Goal: Communication & Community: Answer question/provide support

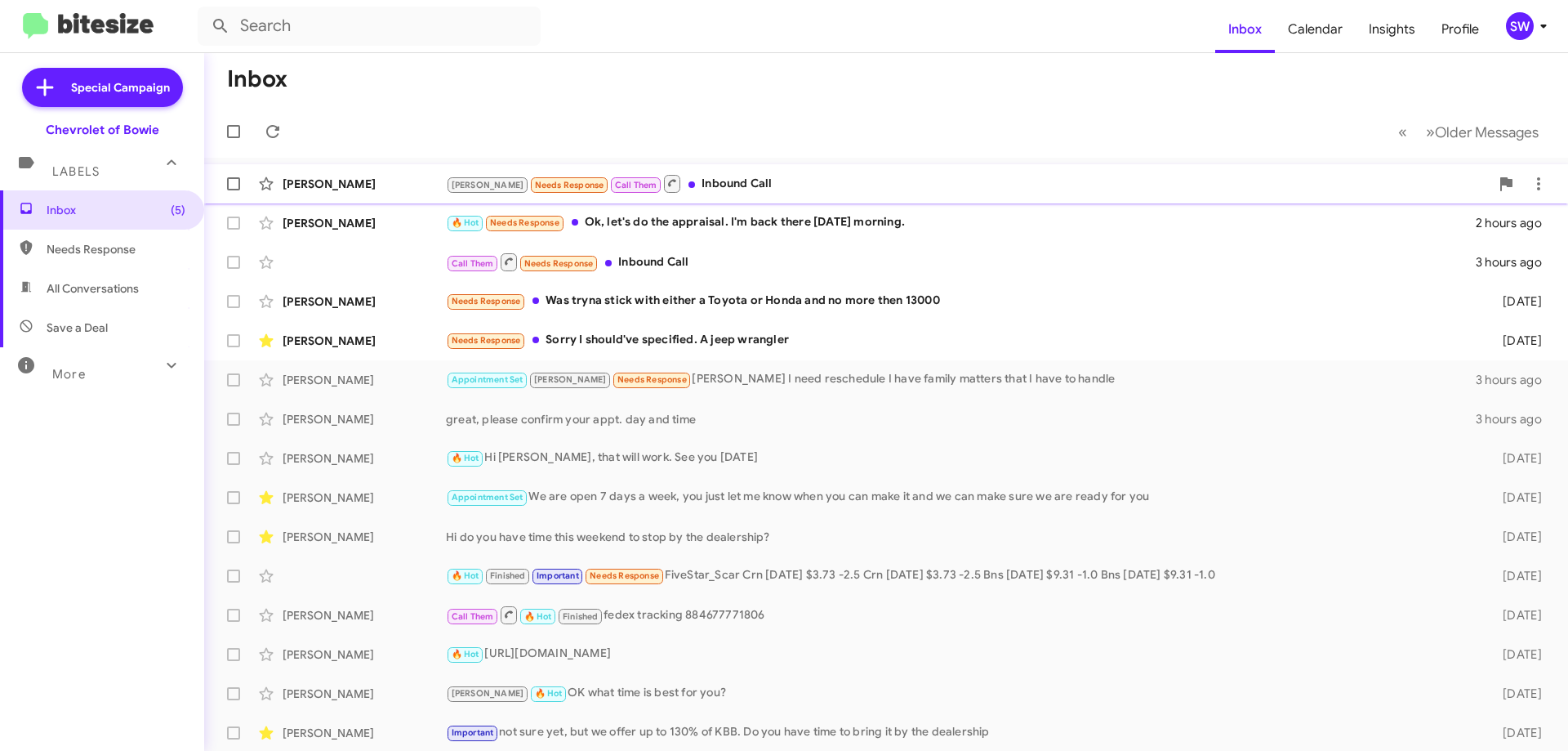
click at [676, 188] on div "Brian Needs Response Call Them Inbound Call" at bounding box center [968, 183] width 1044 height 21
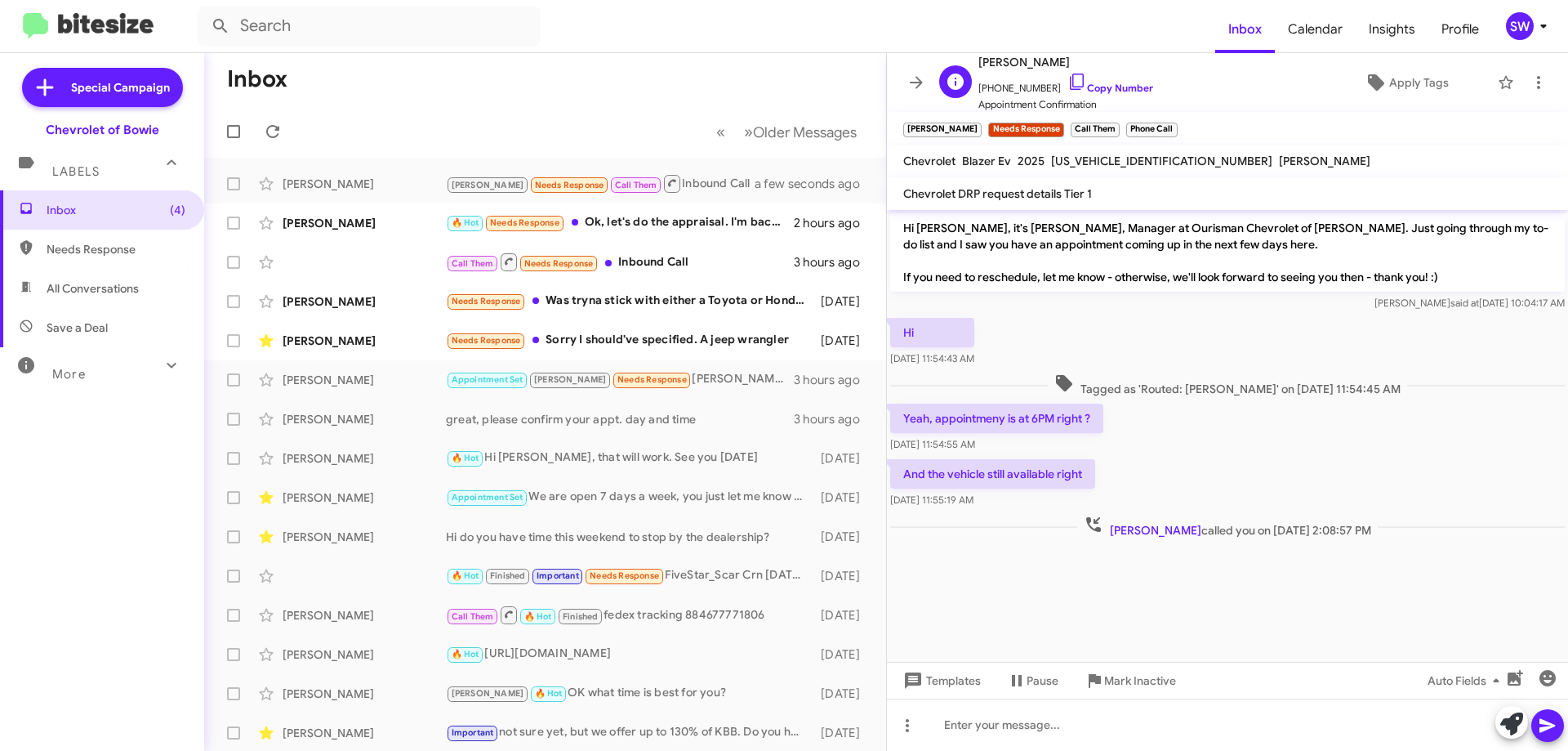
drag, startPoint x: 1065, startPoint y: 78, endPoint x: 1117, endPoint y: 111, distance: 61.6
click at [1068, 79] on icon at bounding box center [1077, 81] width 20 height 20
drag, startPoint x: 1064, startPoint y: 81, endPoint x: 1153, endPoint y: 82, distance: 89.0
click at [1068, 81] on icon at bounding box center [1077, 81] width 20 height 20
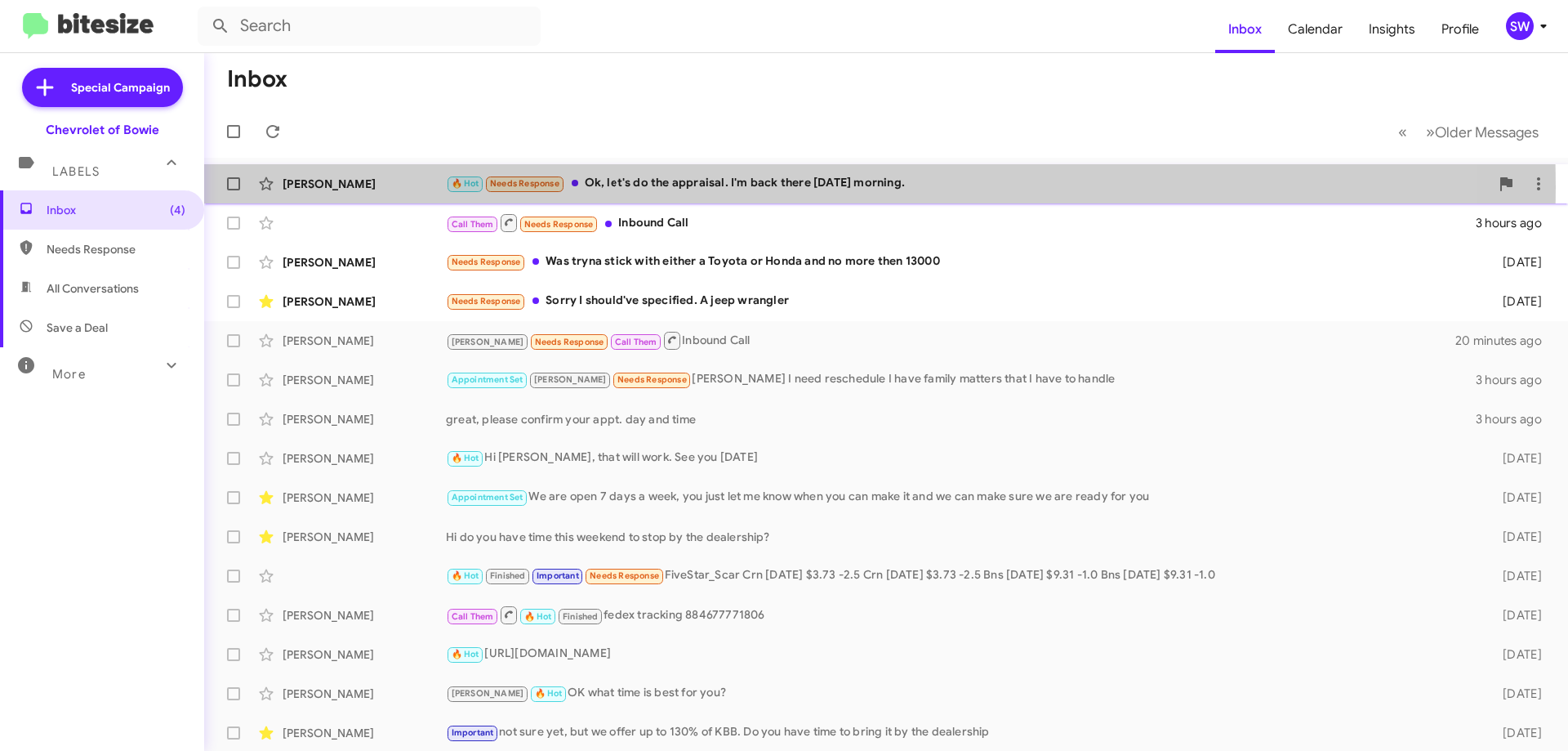
drag, startPoint x: 686, startPoint y: 188, endPoint x: 705, endPoint y: 188, distance: 19.0
click at [696, 188] on div "🔥 Hot Needs Response Ok, let's do the appraisal. I'm back there on Thursday mor…" at bounding box center [968, 183] width 1044 height 19
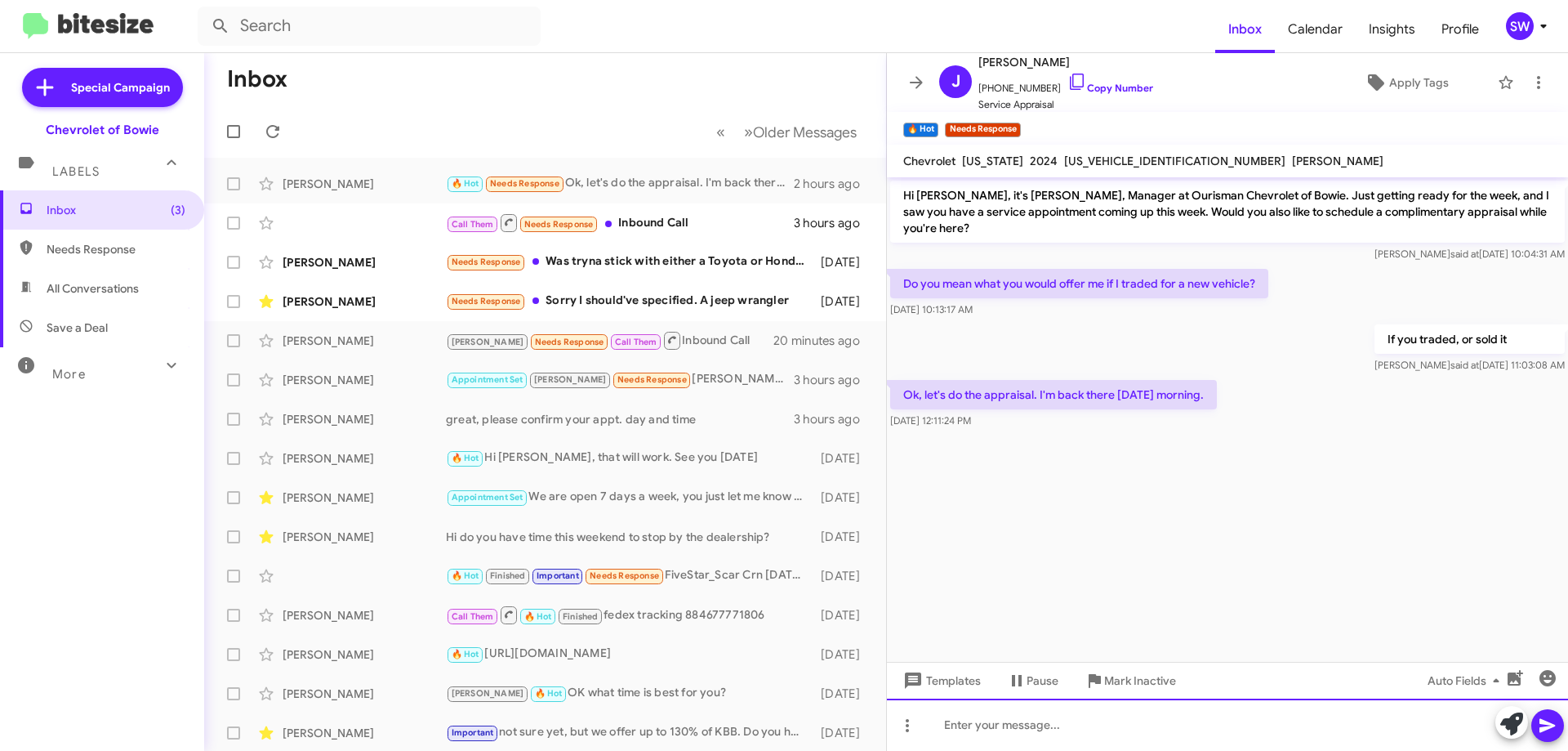
click at [1023, 722] on div at bounding box center [1228, 724] width 682 height 53
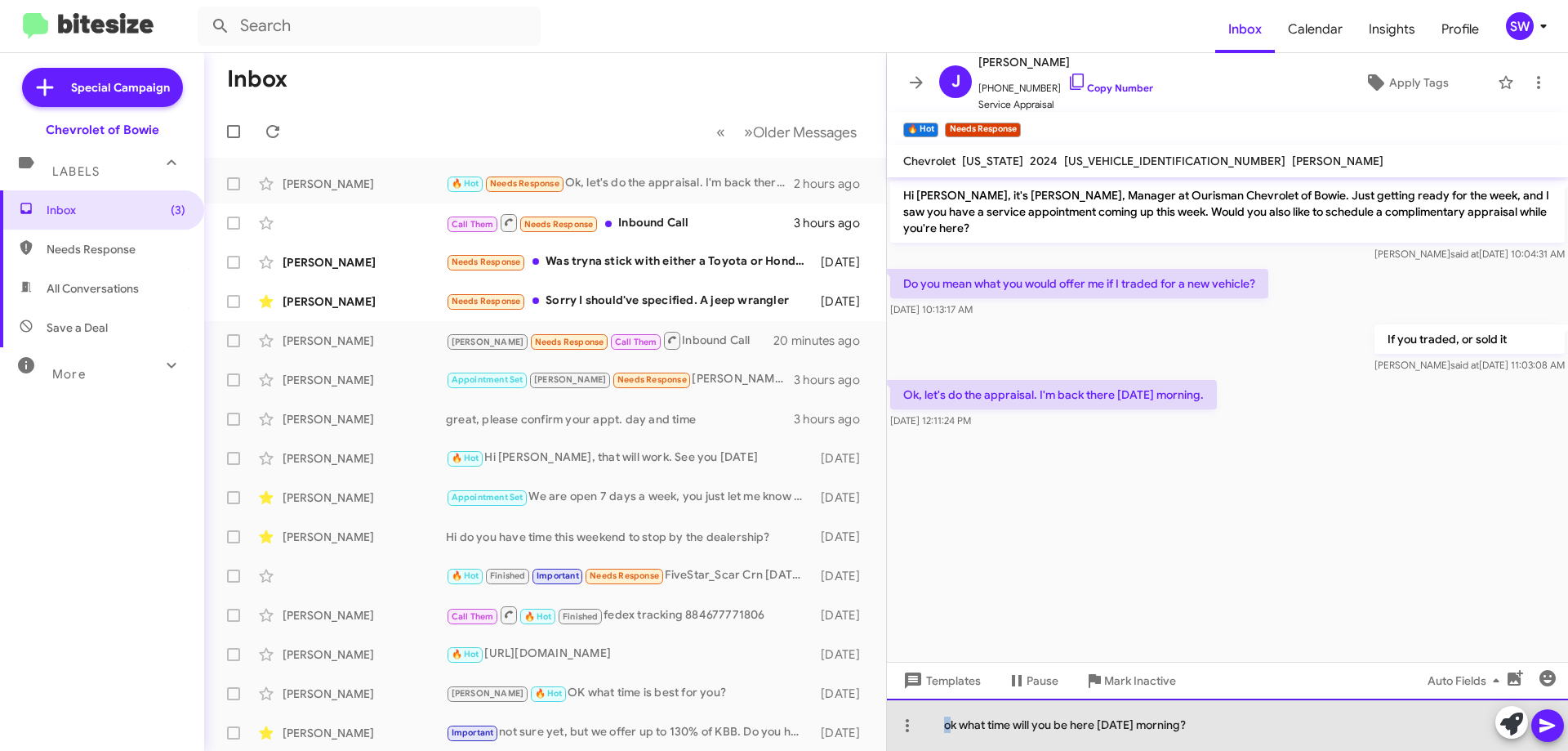
drag, startPoint x: 951, startPoint y: 728, endPoint x: 943, endPoint y: 729, distance: 8.1
click at [943, 729] on div "ok what time will you be here Thursday morning?" at bounding box center [1228, 724] width 682 height 53
click at [1258, 724] on div "Ok what time will you be here Thursday morning?" at bounding box center [1228, 724] width 682 height 53
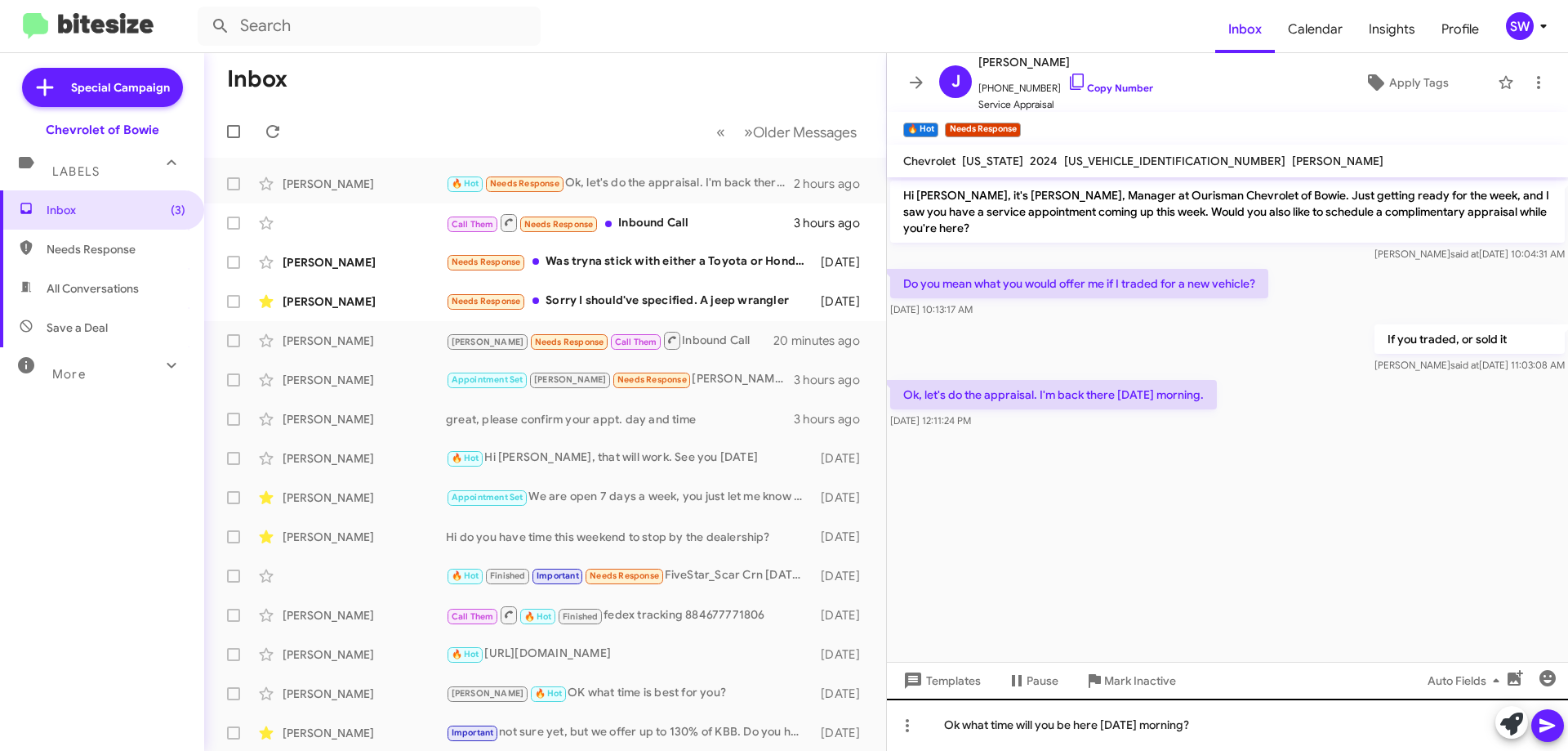
drag, startPoint x: 1548, startPoint y: 721, endPoint x: 1354, endPoint y: 698, distance: 195.4
click at [1546, 721] on icon at bounding box center [1547, 725] width 20 height 20
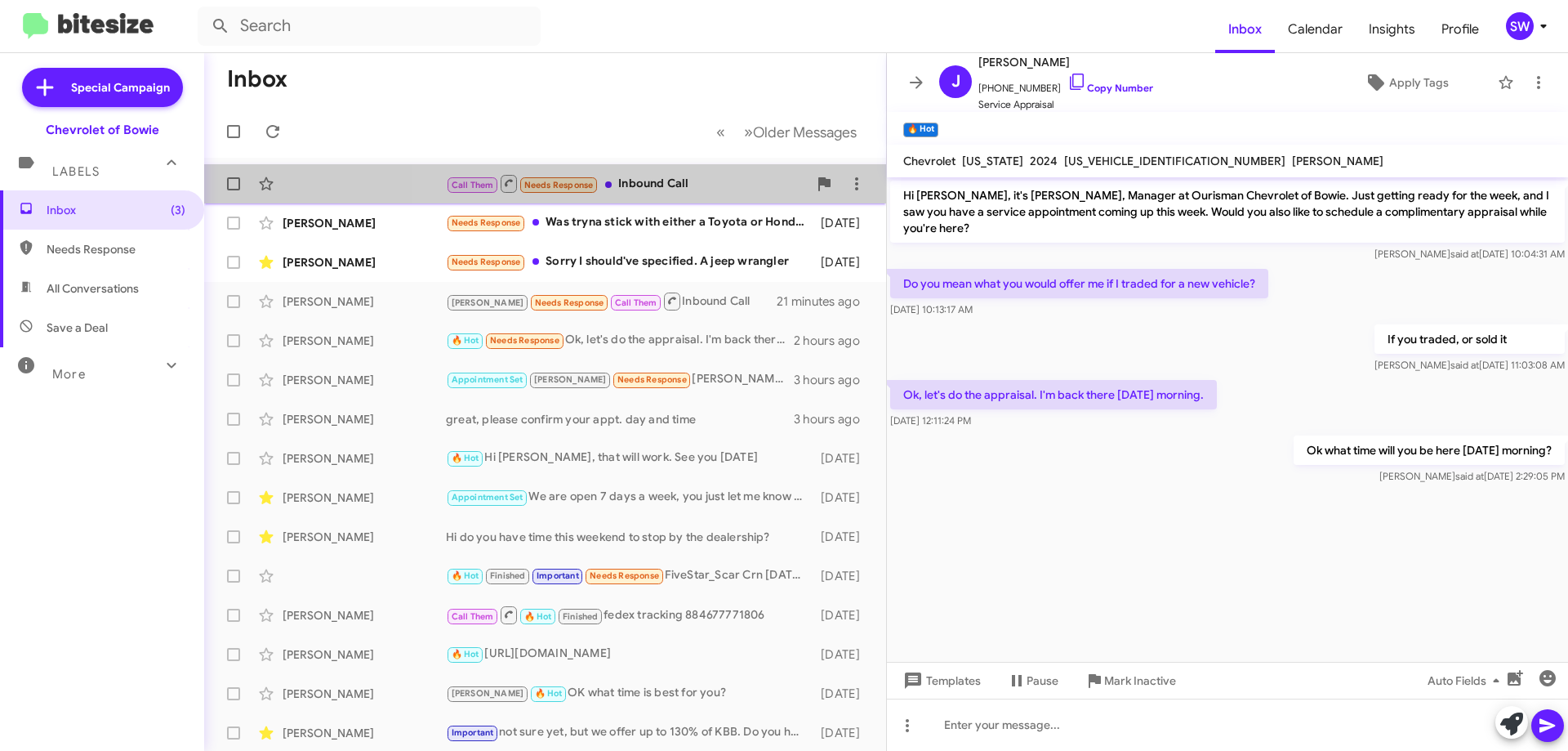
drag, startPoint x: 652, startPoint y: 178, endPoint x: 966, endPoint y: 166, distance: 314.2
click at [655, 180] on div "Call Them Needs Response Inbound Call" at bounding box center [626, 183] width 362 height 21
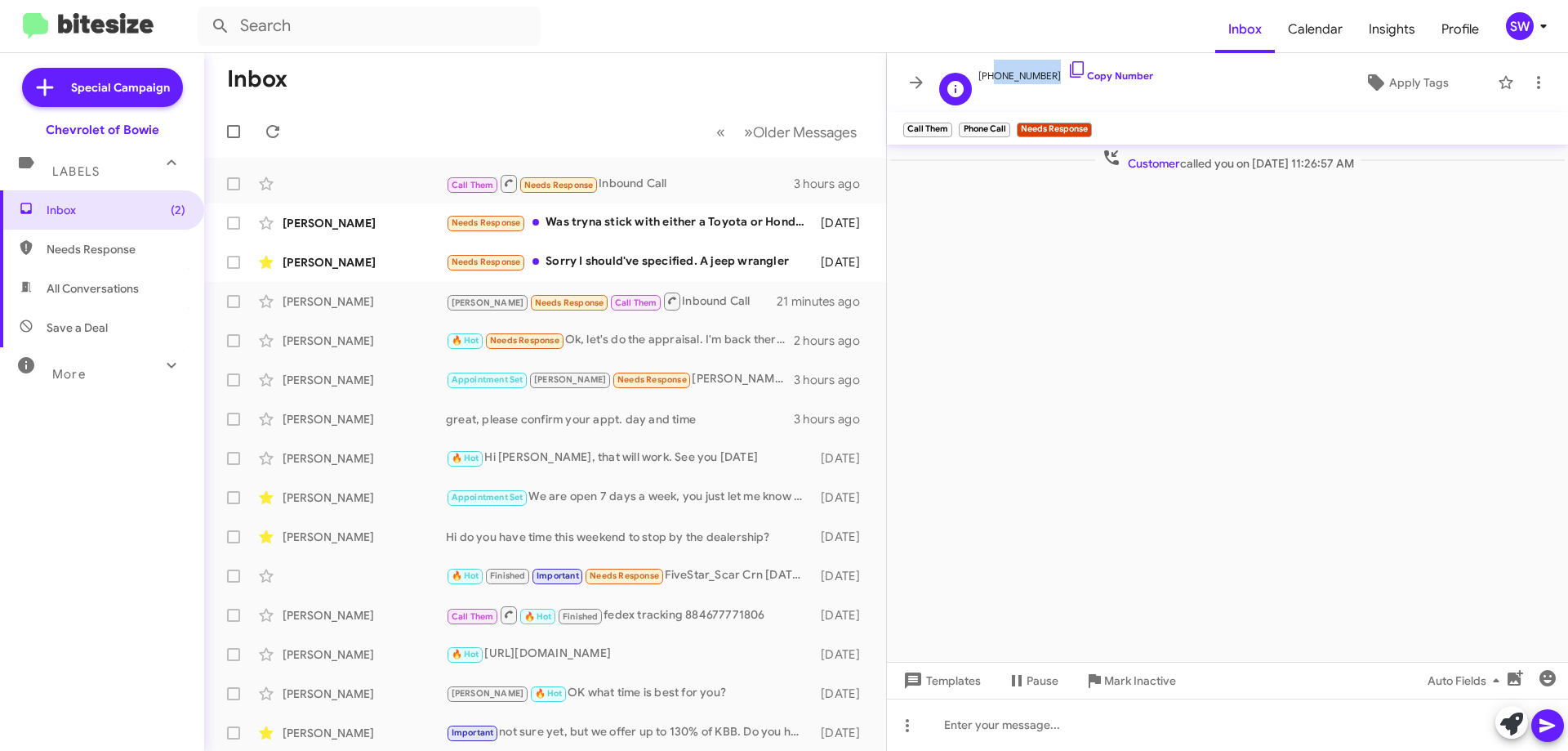
drag, startPoint x: 1037, startPoint y: 75, endPoint x: 989, endPoint y: 76, distance: 48.0
click at [987, 76] on span "+12405056864 Copy Number" at bounding box center [1066, 72] width 175 height 24
drag, startPoint x: 1062, startPoint y: 71, endPoint x: 1249, endPoint y: 98, distance: 188.9
click at [1068, 71] on icon at bounding box center [1077, 69] width 20 height 20
copy span "2405056864"
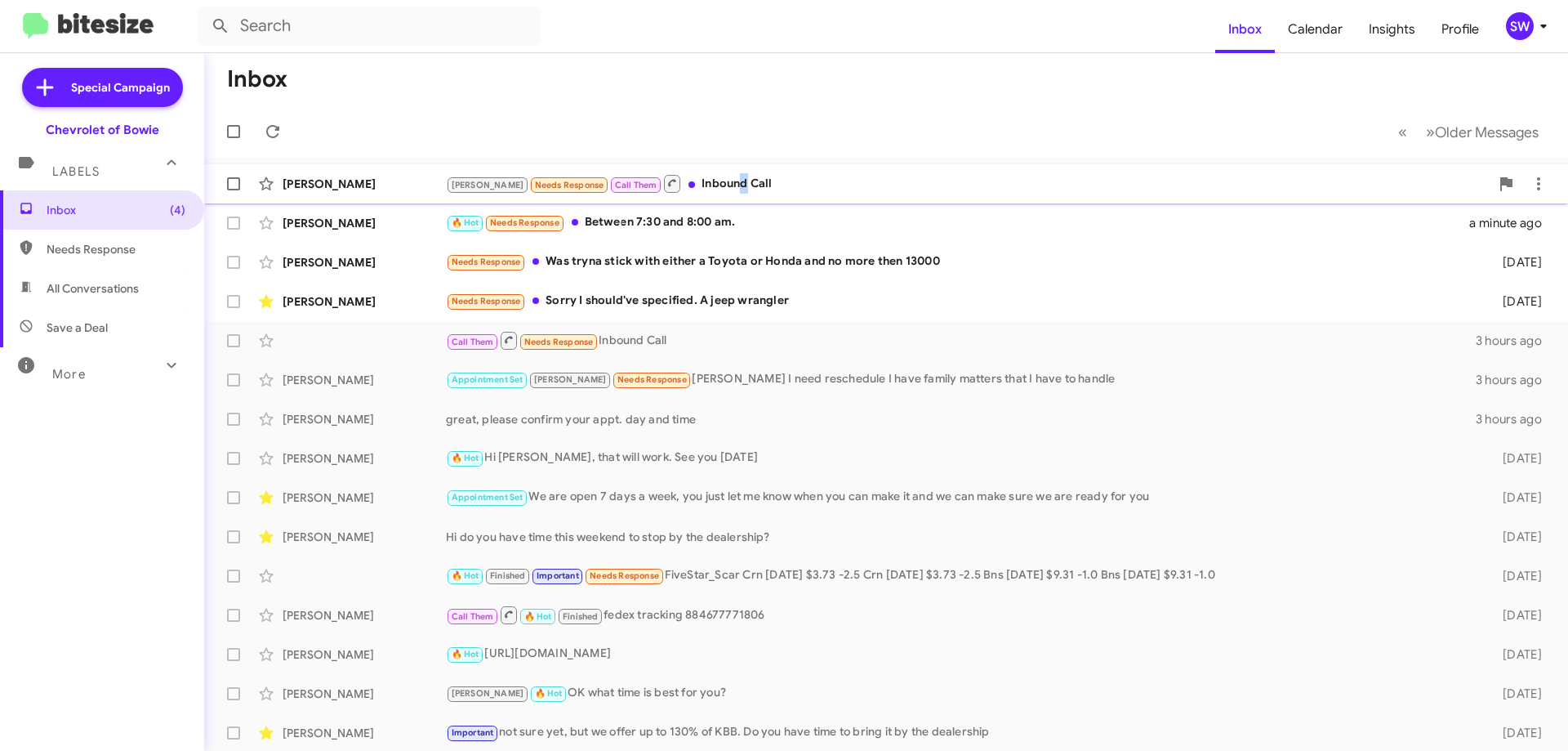
click at [689, 186] on div "[PERSON_NAME] Needs Response Call Them Inbound Call" at bounding box center [968, 183] width 1044 height 21
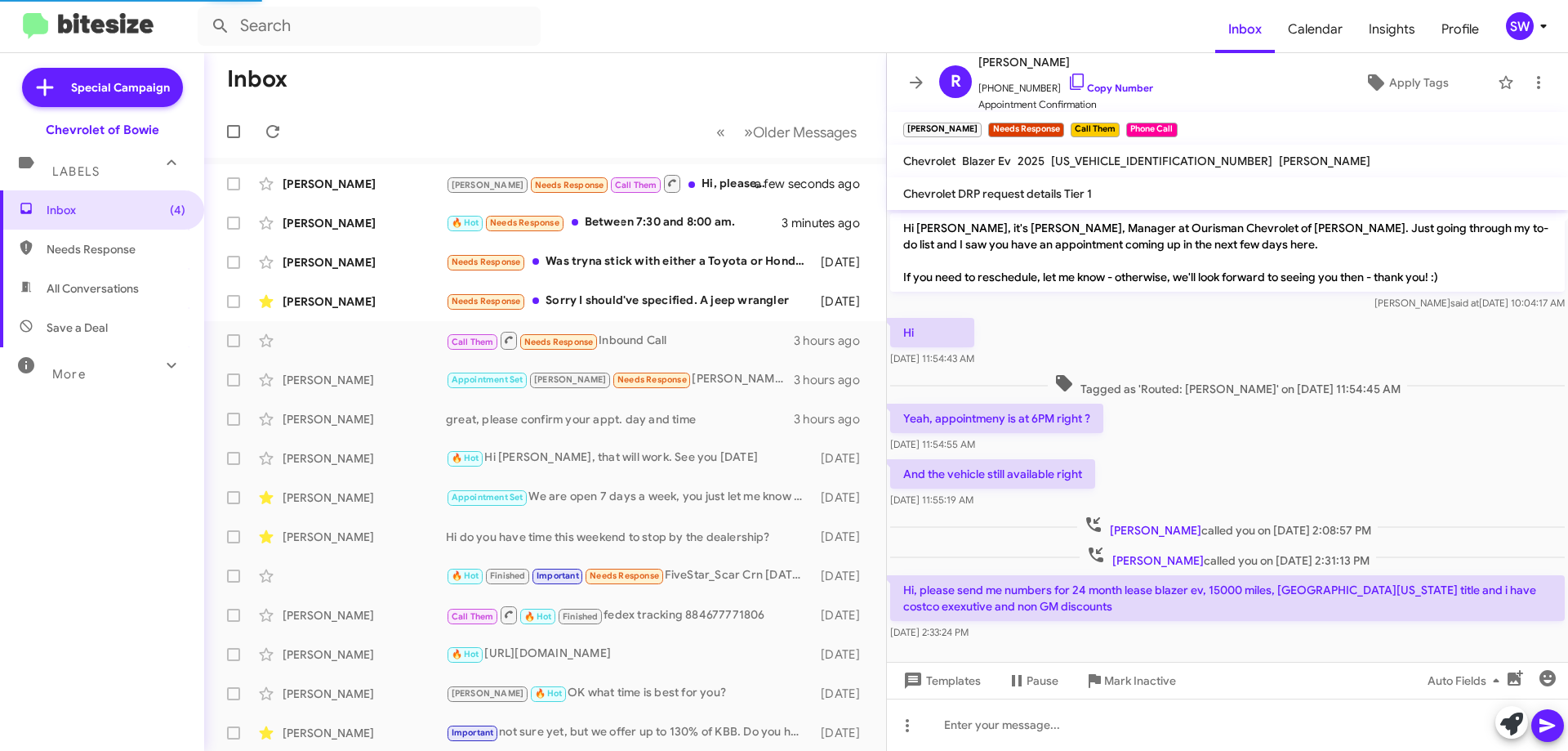
scroll to position [15, 0]
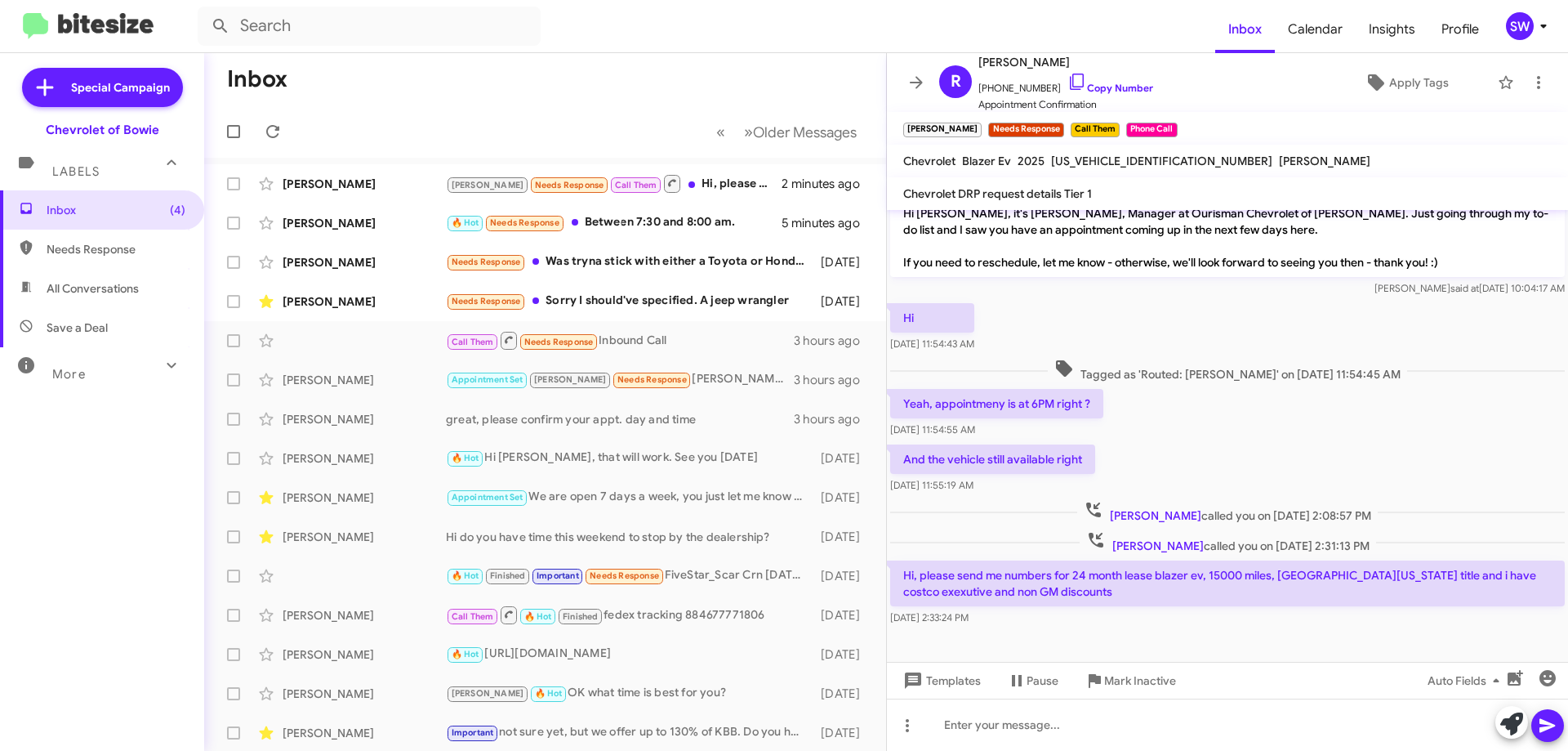
drag, startPoint x: 683, startPoint y: 177, endPoint x: 960, endPoint y: 188, distance: 277.2
click at [683, 178] on div "[PERSON_NAME] Needs Response Call Them Hi, please send me numbers for 24 month …" at bounding box center [613, 183] width 336 height 21
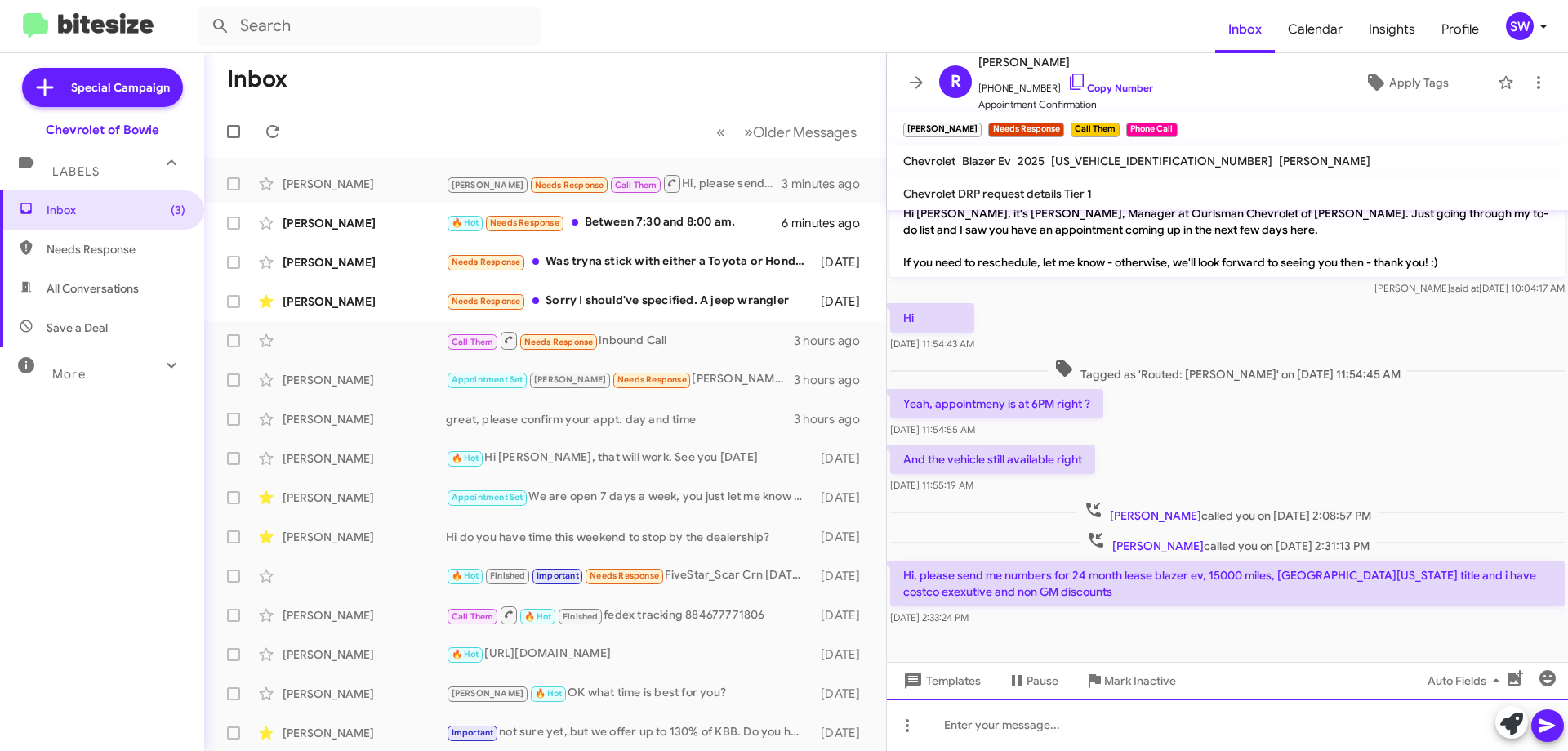
click at [1067, 729] on div at bounding box center [1228, 724] width 682 height 53
drag, startPoint x: 1243, startPoint y: 727, endPoint x: 1262, endPoint y: 750, distance: 29.8
click at [1243, 728] on div "Hey [PERSON_NAME], the payment is $1,000/monthly. One pay lease is $23k" at bounding box center [1228, 724] width 682 height 53
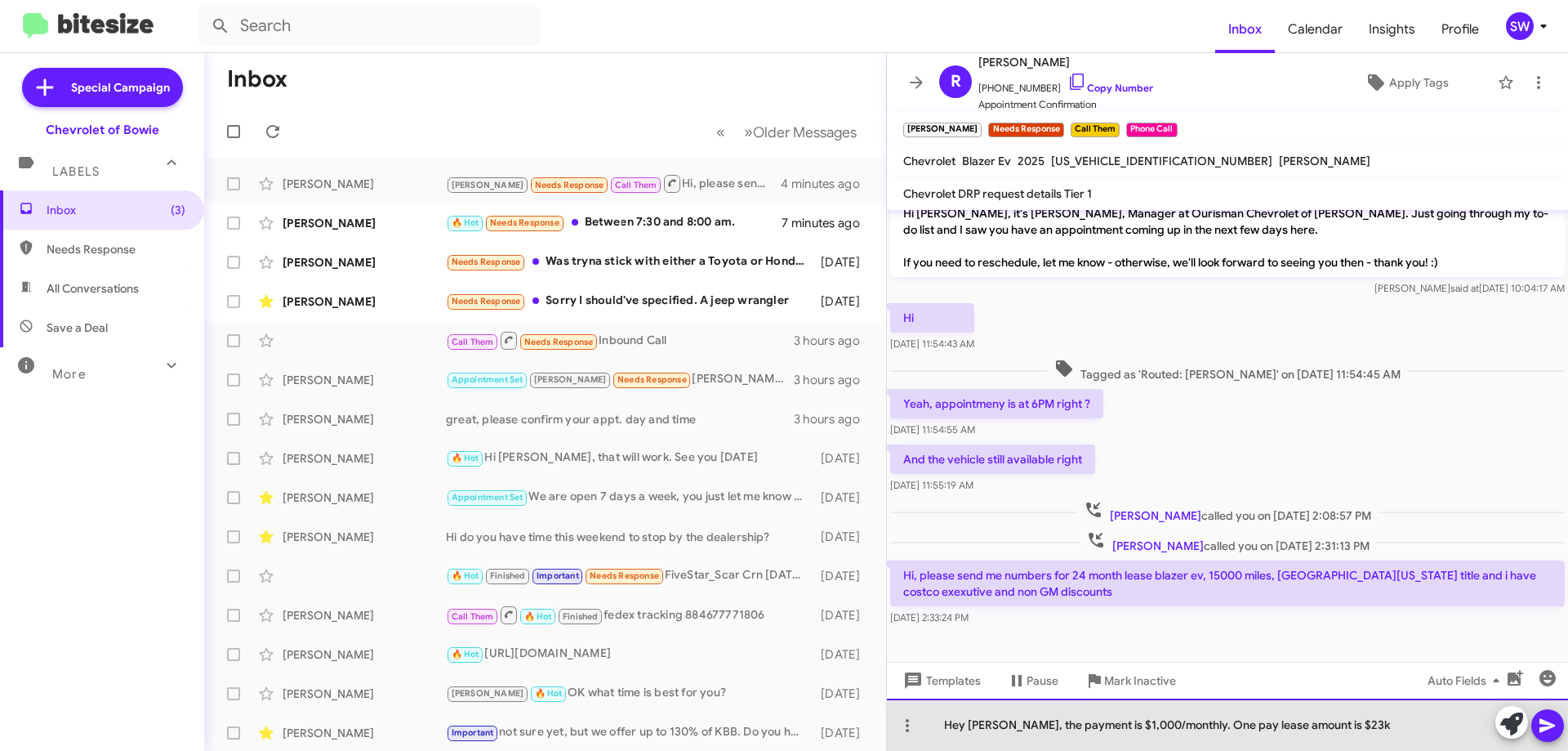
click at [1352, 733] on div "Hey [PERSON_NAME], the payment is $1,000/monthly. One pay lease amount is $23k" at bounding box center [1228, 724] width 682 height 53
drag, startPoint x: 1088, startPoint y: 726, endPoint x: 1118, endPoint y: 726, distance: 30.0
click at [1118, 726] on div "Hey [PERSON_NAME], the payment is $1,000/monthly. One pay lease amount is $23k" at bounding box center [1228, 724] width 682 height 53
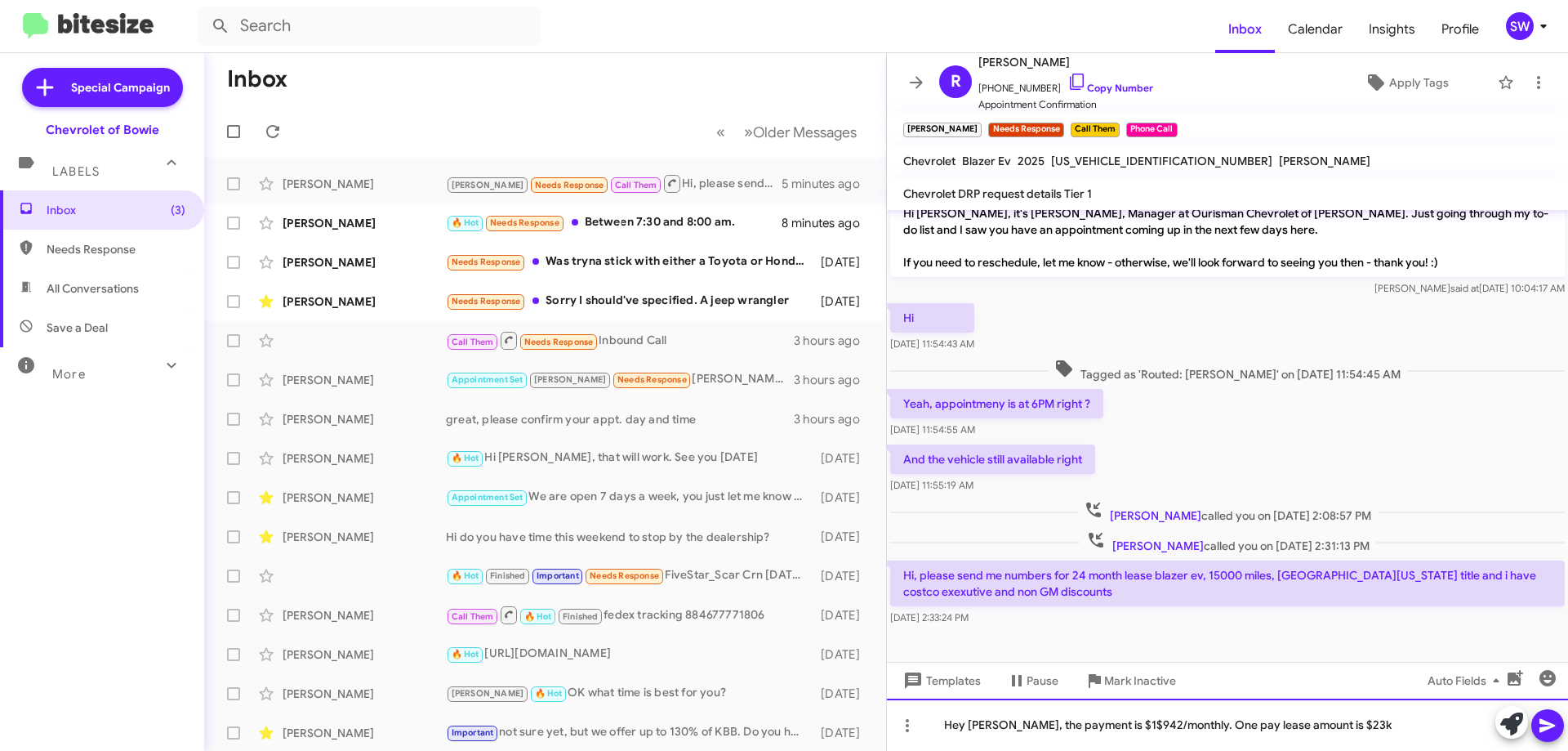
click at [1089, 725] on div "Hey [PERSON_NAME], the payment is $1$942/monthly. One pay lease amount is $23k" at bounding box center [1228, 724] width 682 height 53
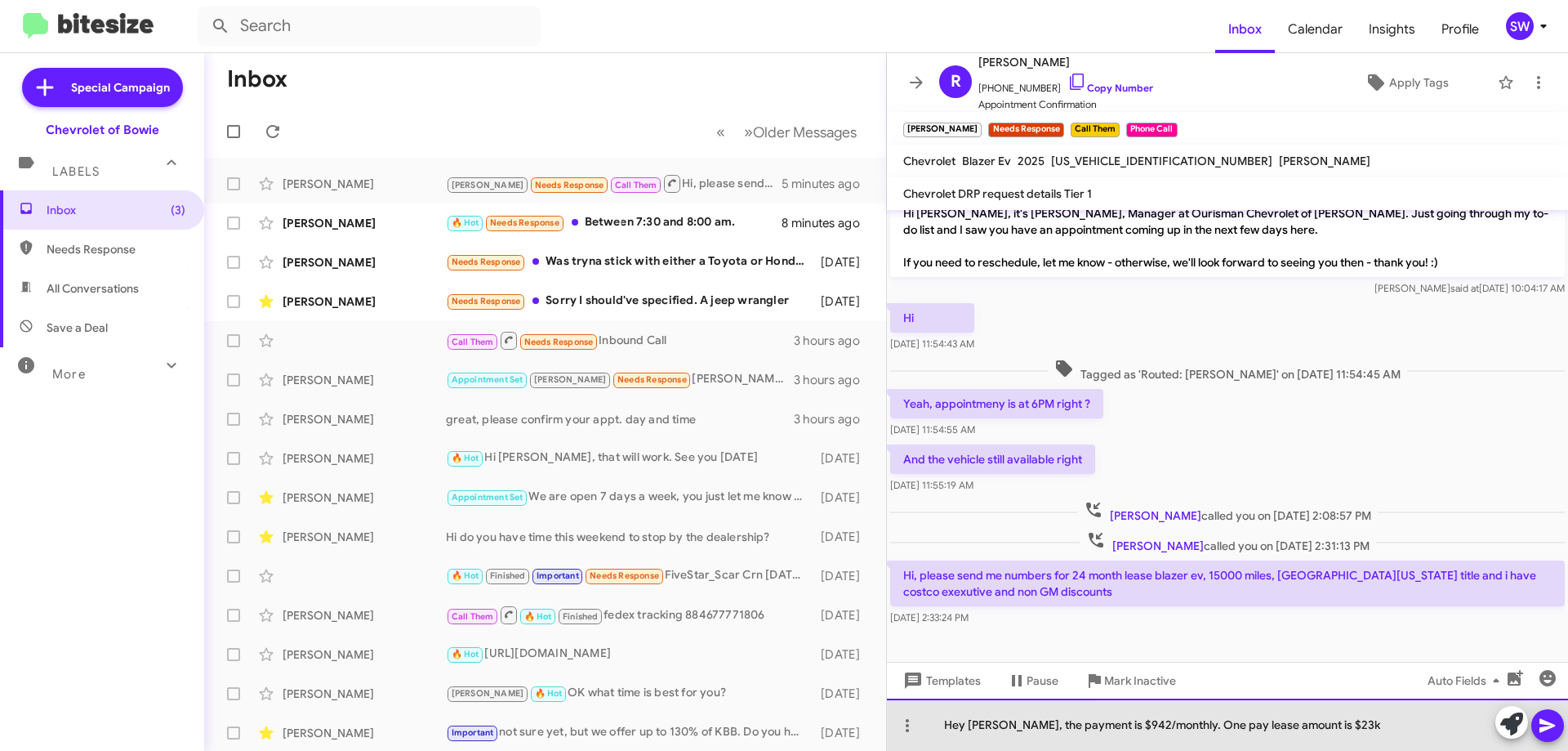
click at [1348, 728] on div "Hey [PERSON_NAME], the payment is $942/monthly. One pay lease amount is $23k" at bounding box center [1228, 724] width 682 height 53
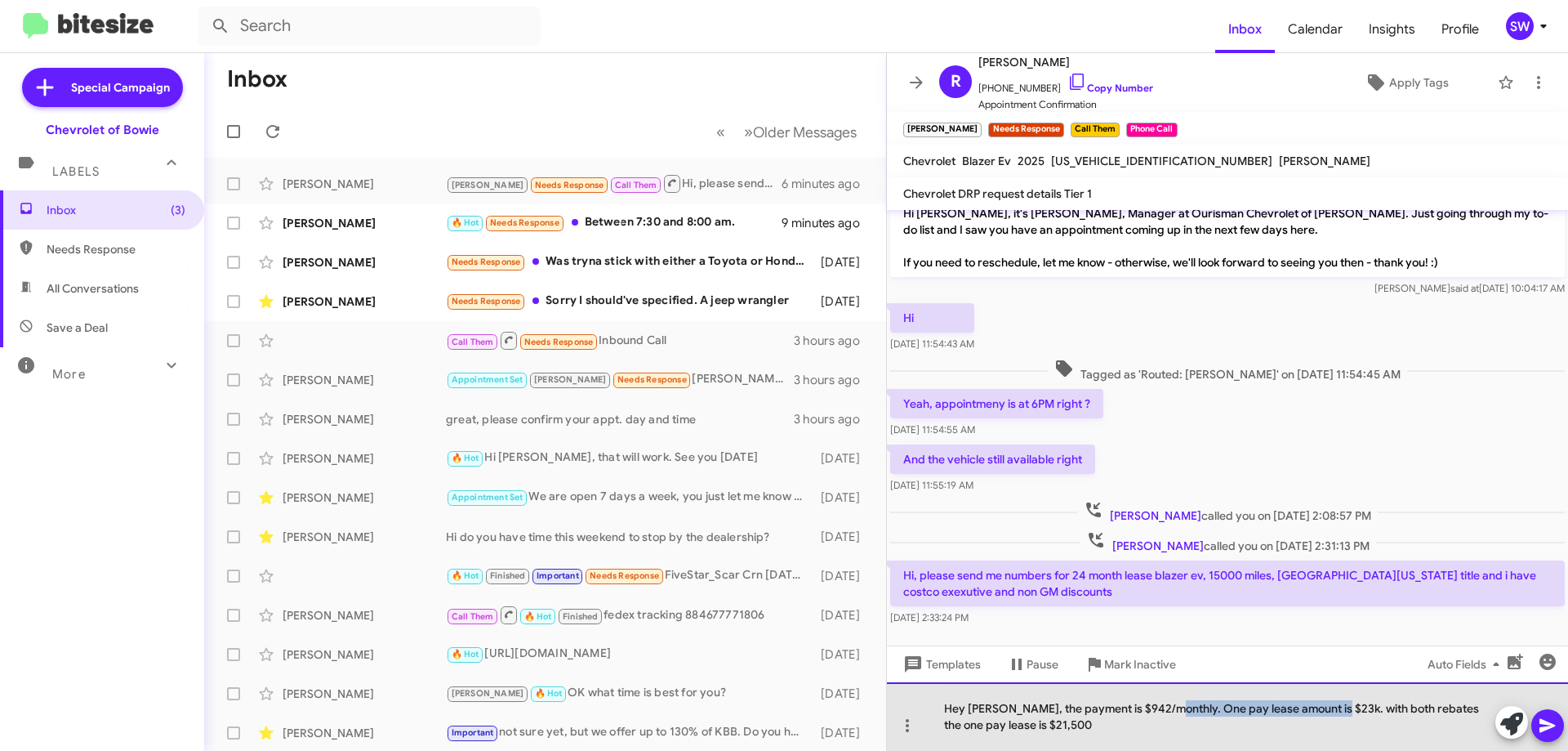
drag, startPoint x: 1154, startPoint y: 707, endPoint x: 1325, endPoint y: 709, distance: 171.0
click at [1326, 709] on div "Hey [PERSON_NAME], the payment is $942/monthly. One pay lease amount is $23k. w…" at bounding box center [1228, 716] width 682 height 68
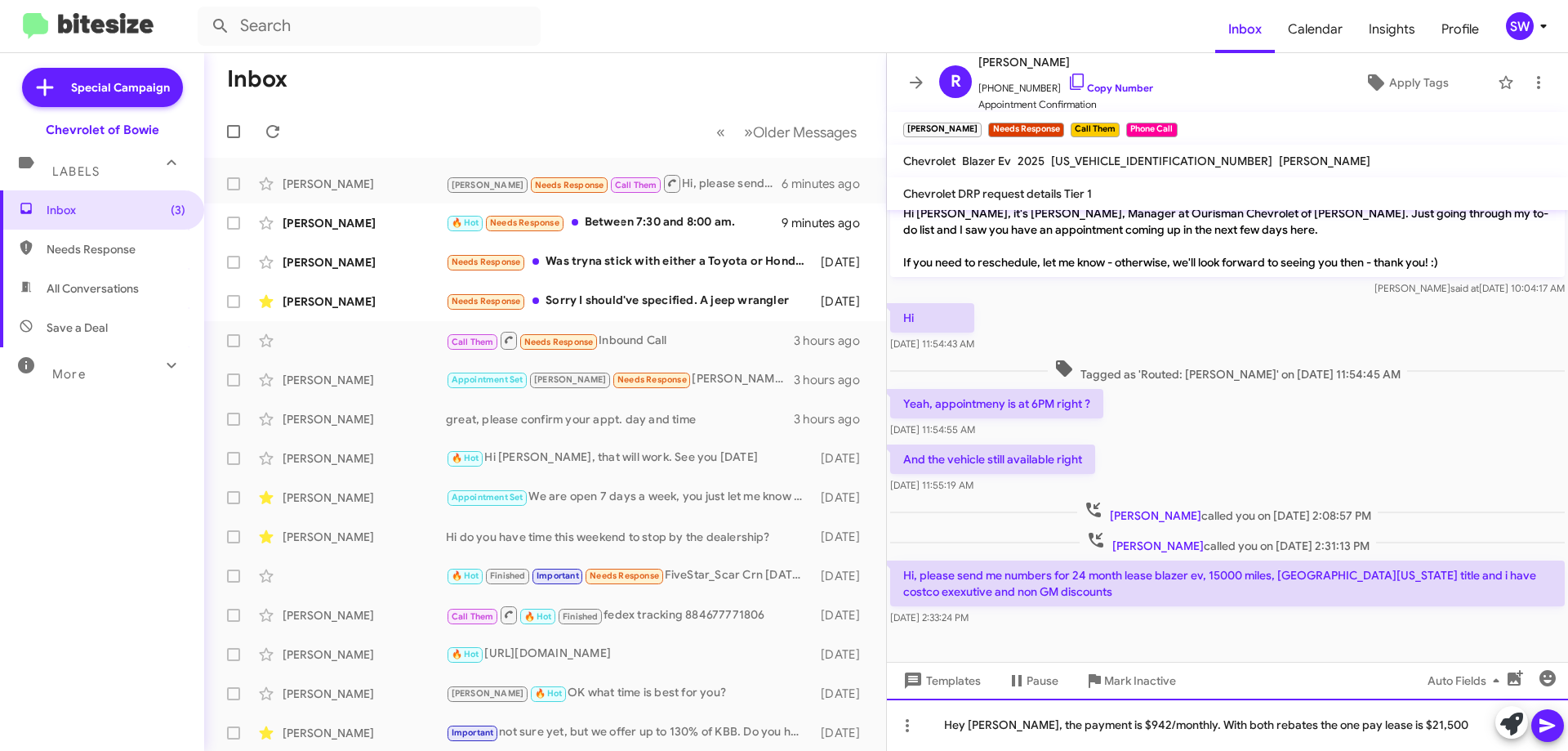
click at [1440, 727] on div "Hey [PERSON_NAME], the payment is $942/monthly. With both rebates the one pay l…" at bounding box center [1228, 724] width 682 height 53
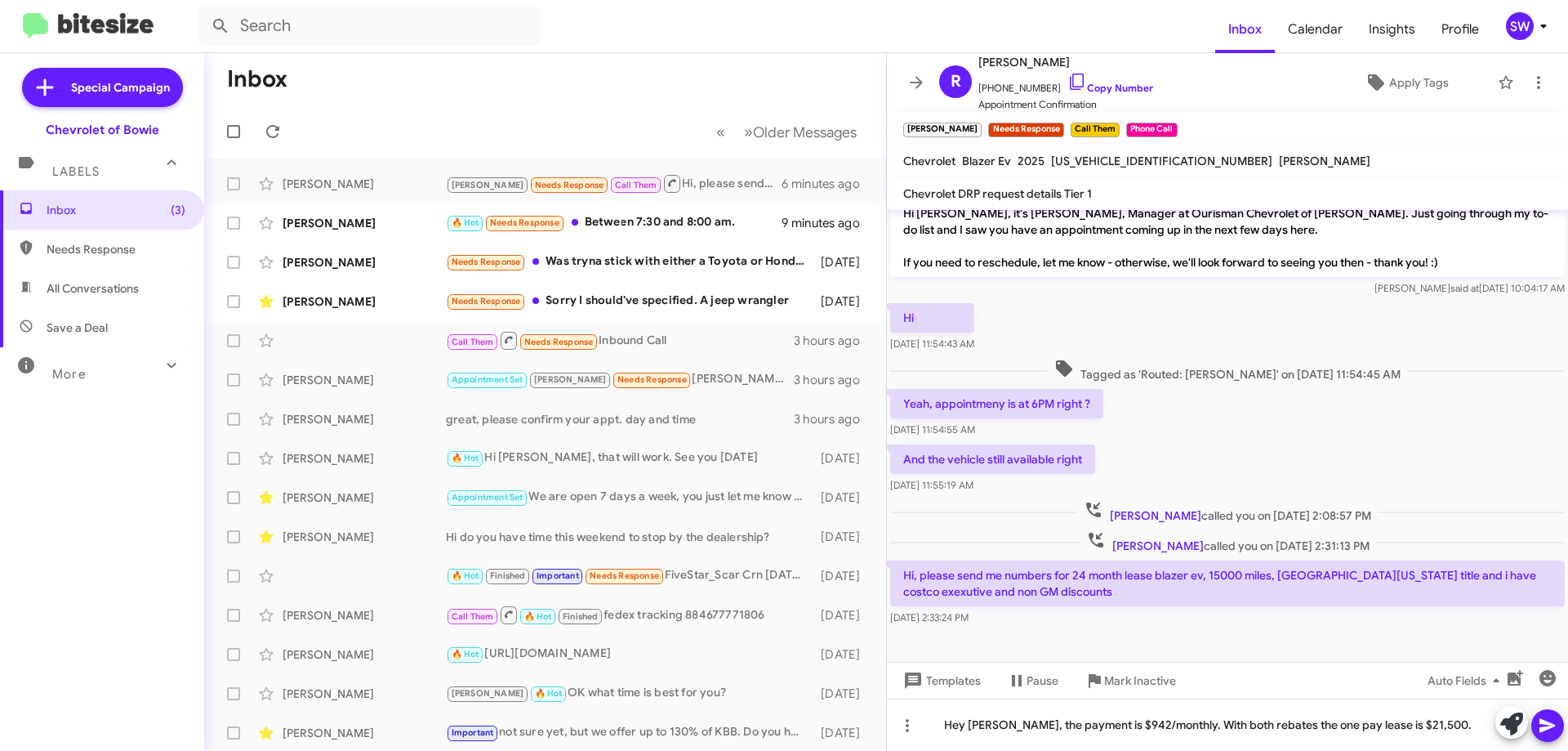
click at [1540, 729] on icon at bounding box center [1547, 726] width 16 height 14
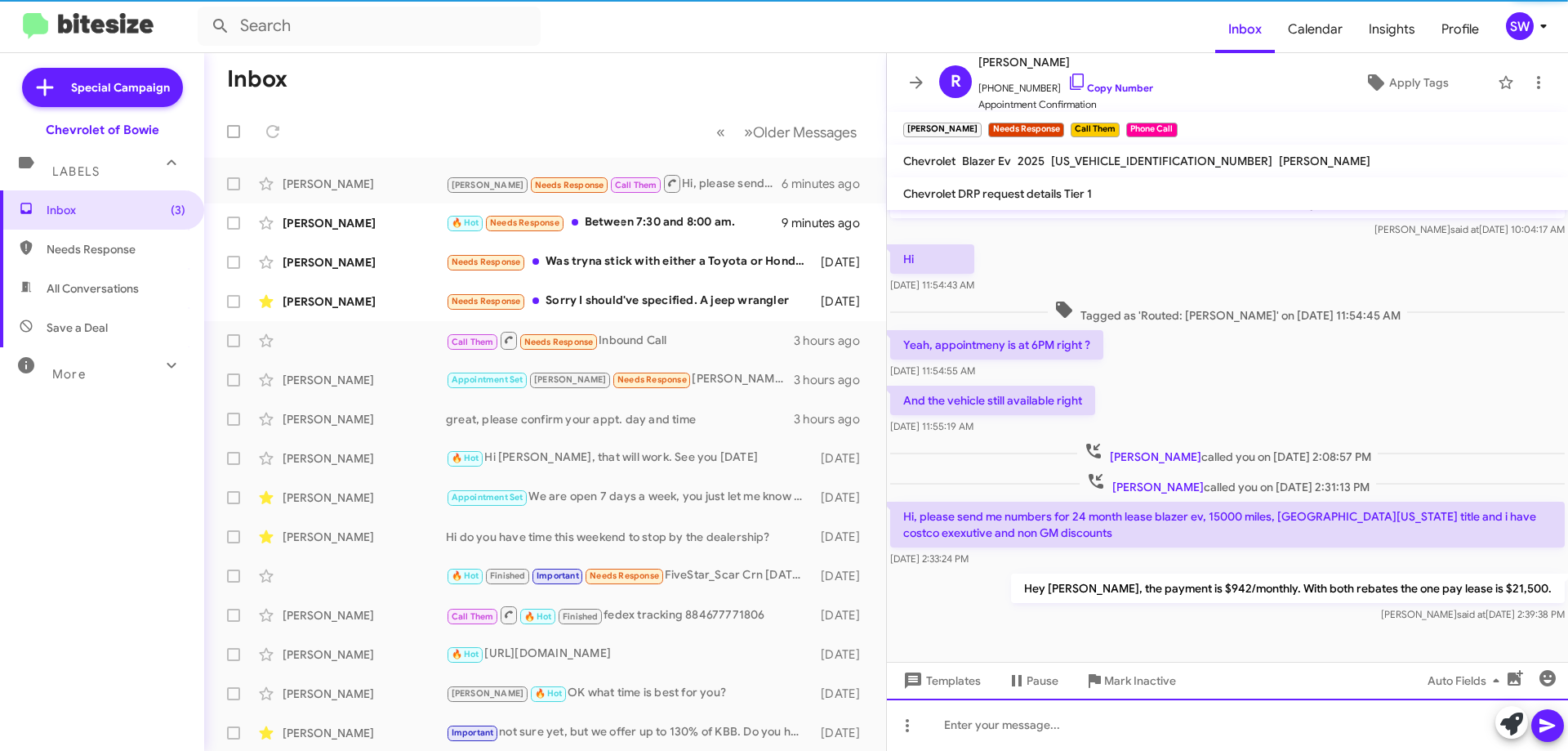
scroll to position [74, 0]
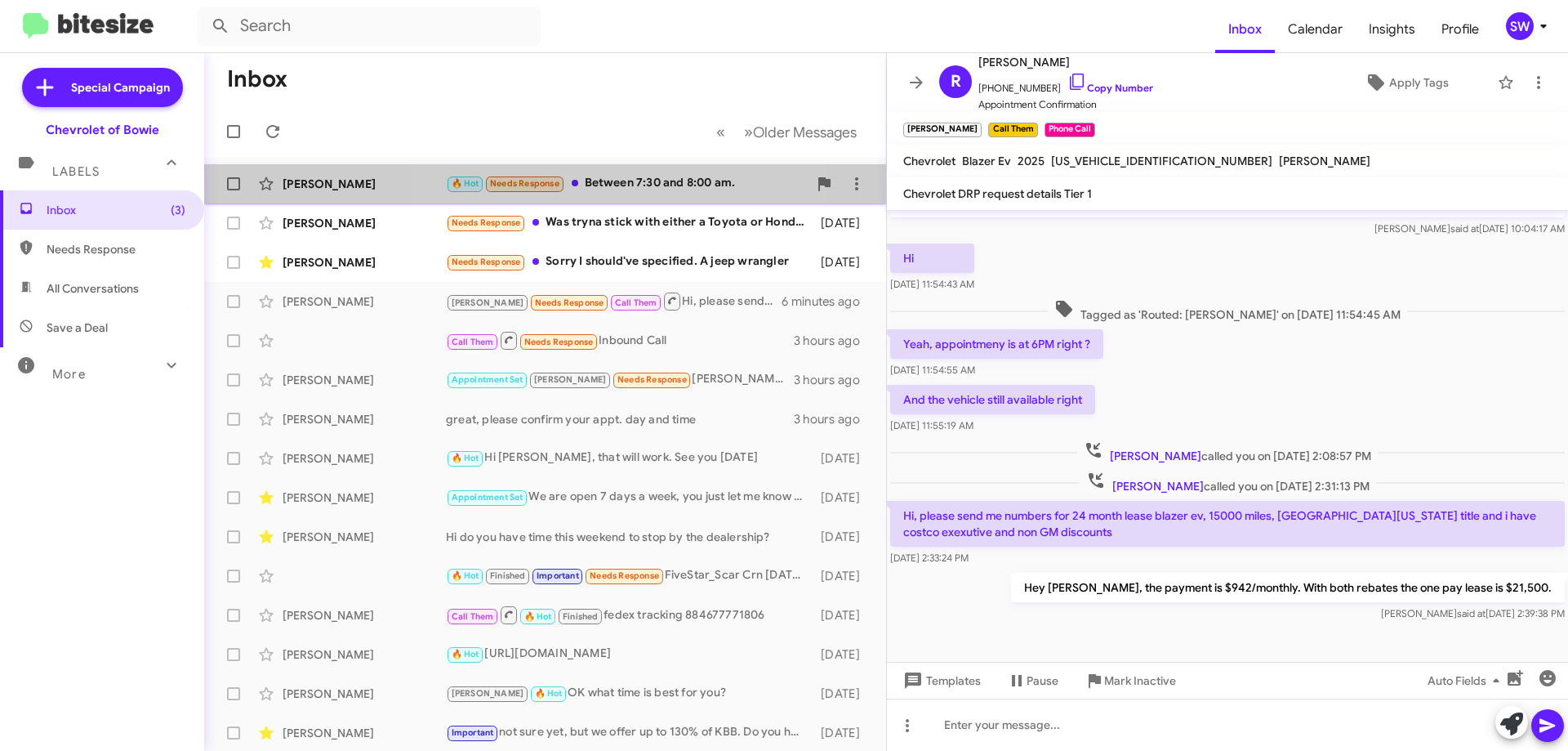
drag, startPoint x: 632, startPoint y: 187, endPoint x: 798, endPoint y: 188, distance: 166.0
click at [634, 186] on div "🔥 Hot Needs Response Between 7:30 and 8:00 am." at bounding box center [626, 183] width 362 height 19
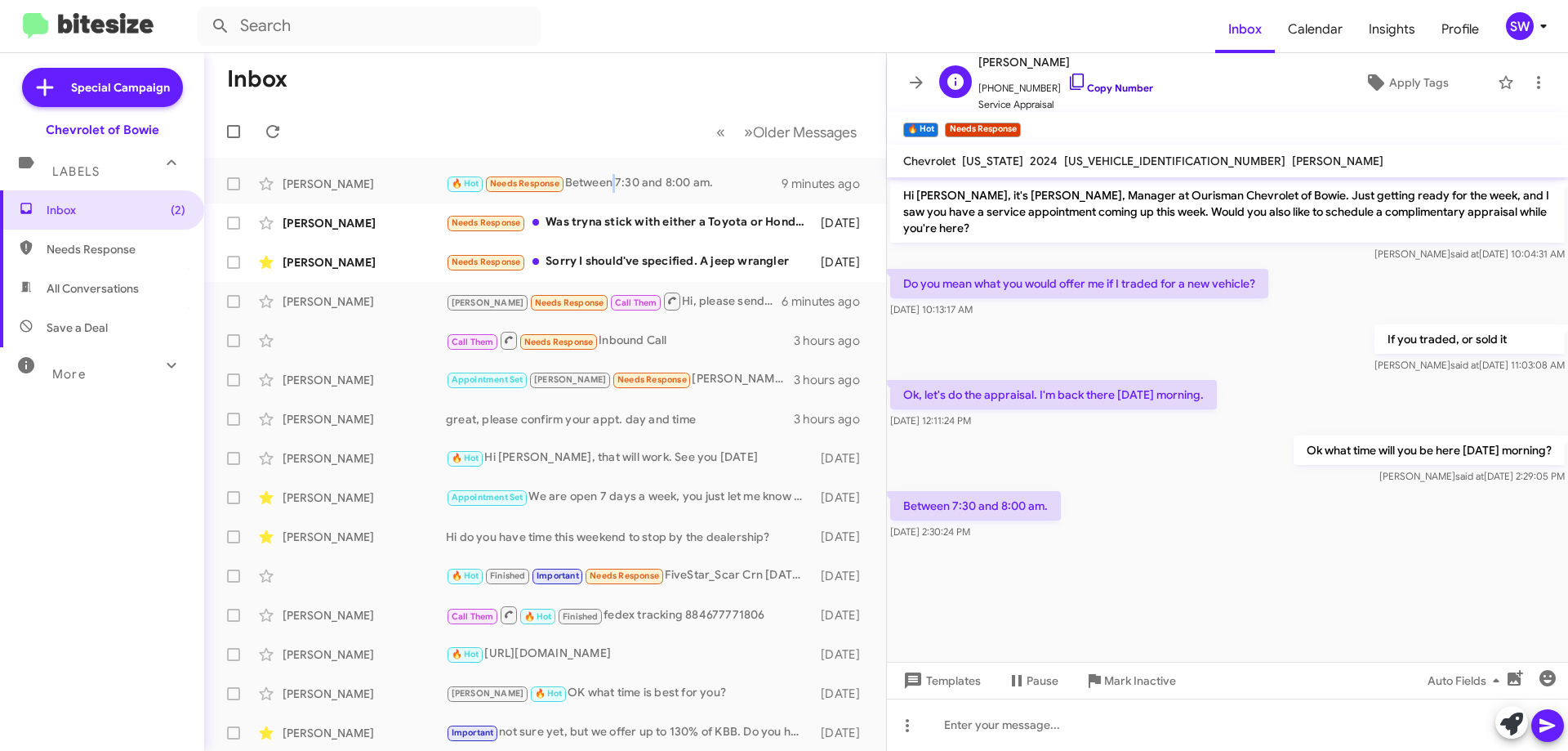
drag, startPoint x: 1063, startPoint y: 82, endPoint x: 1260, endPoint y: 157, distance: 210.8
click at [1068, 83] on icon at bounding box center [1077, 81] width 20 height 20
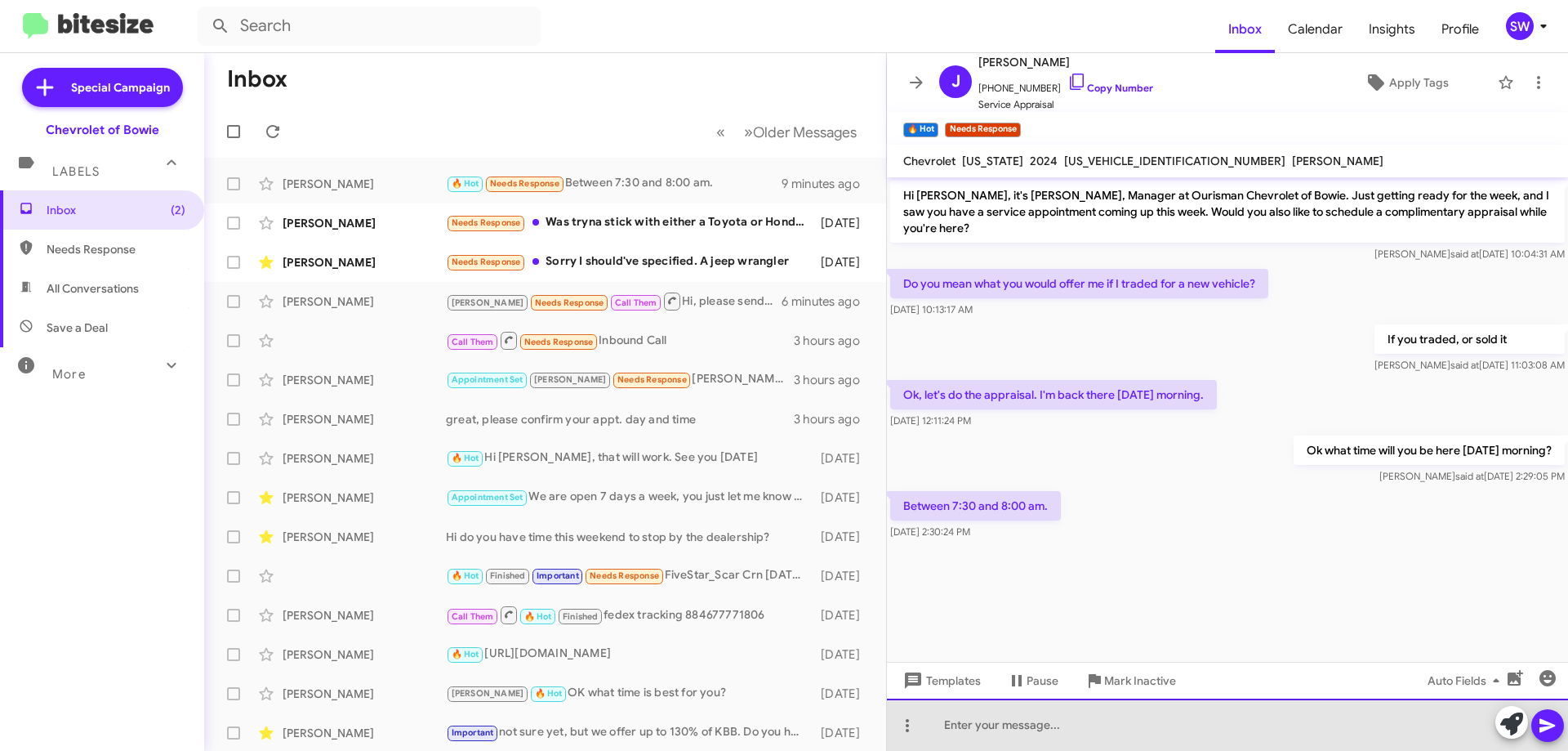
click at [979, 728] on div at bounding box center [1228, 724] width 682 height 53
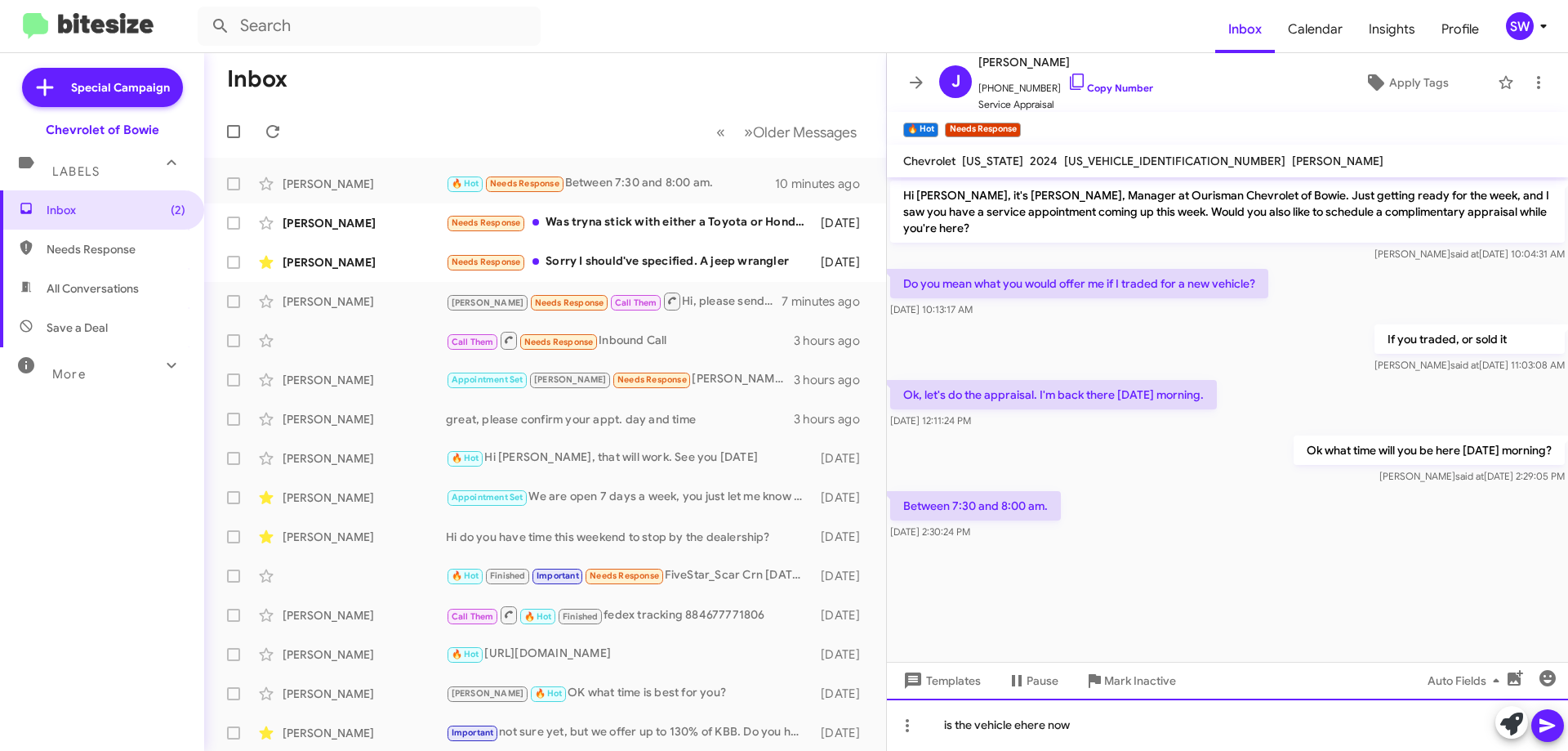
drag, startPoint x: 1025, startPoint y: 723, endPoint x: 1026, endPoint y: 745, distance: 22.0
click at [1024, 726] on div "is the vehicle ehere now" at bounding box center [1228, 724] width 682 height 53
click at [1306, 724] on div "is the vehicle here now" at bounding box center [1228, 724] width 682 height 53
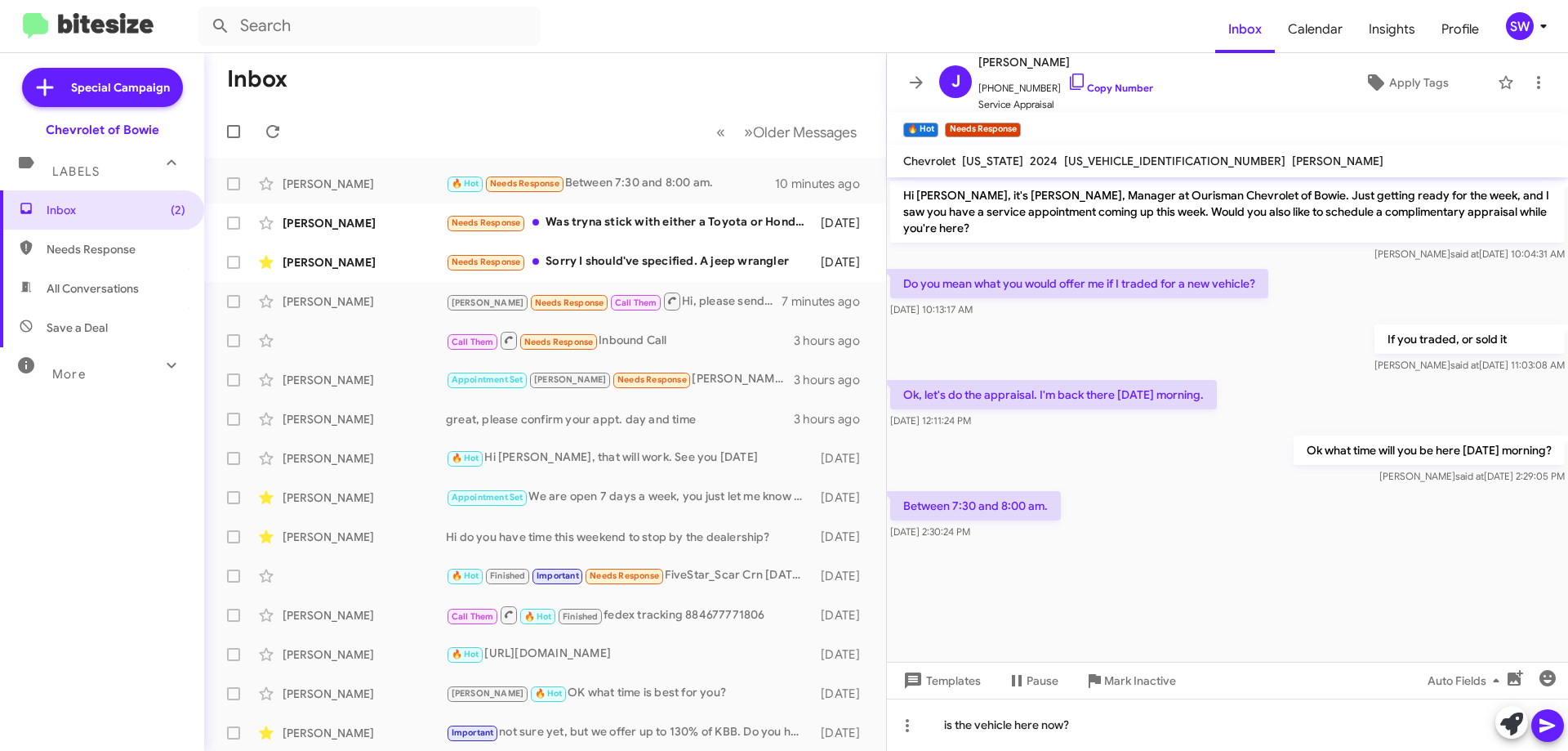
click at [1547, 726] on icon at bounding box center [1547, 725] width 20 height 20
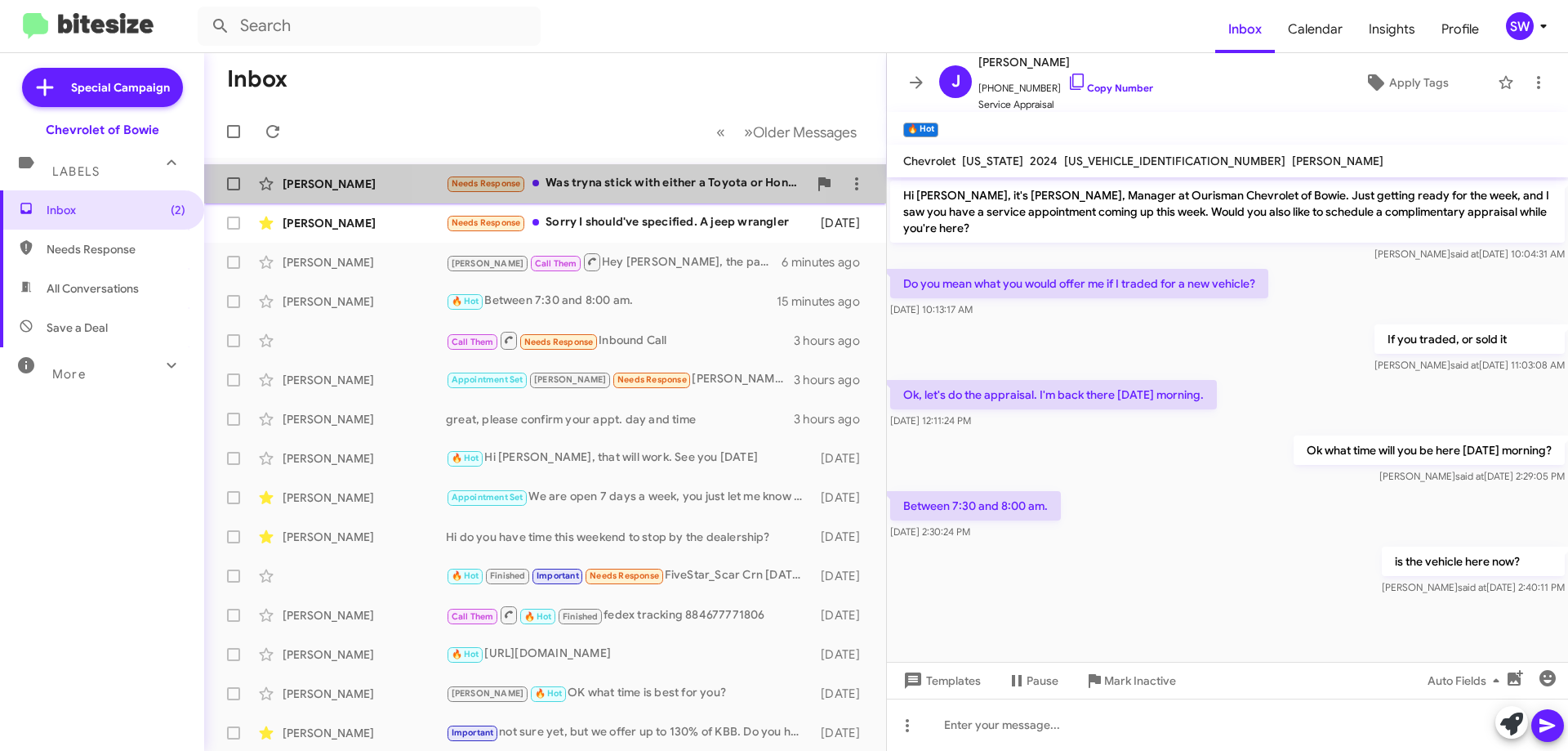
click at [627, 189] on div "Needs Response Was tryna stick with either a Toyota or Honda and no more then 1…" at bounding box center [626, 183] width 362 height 19
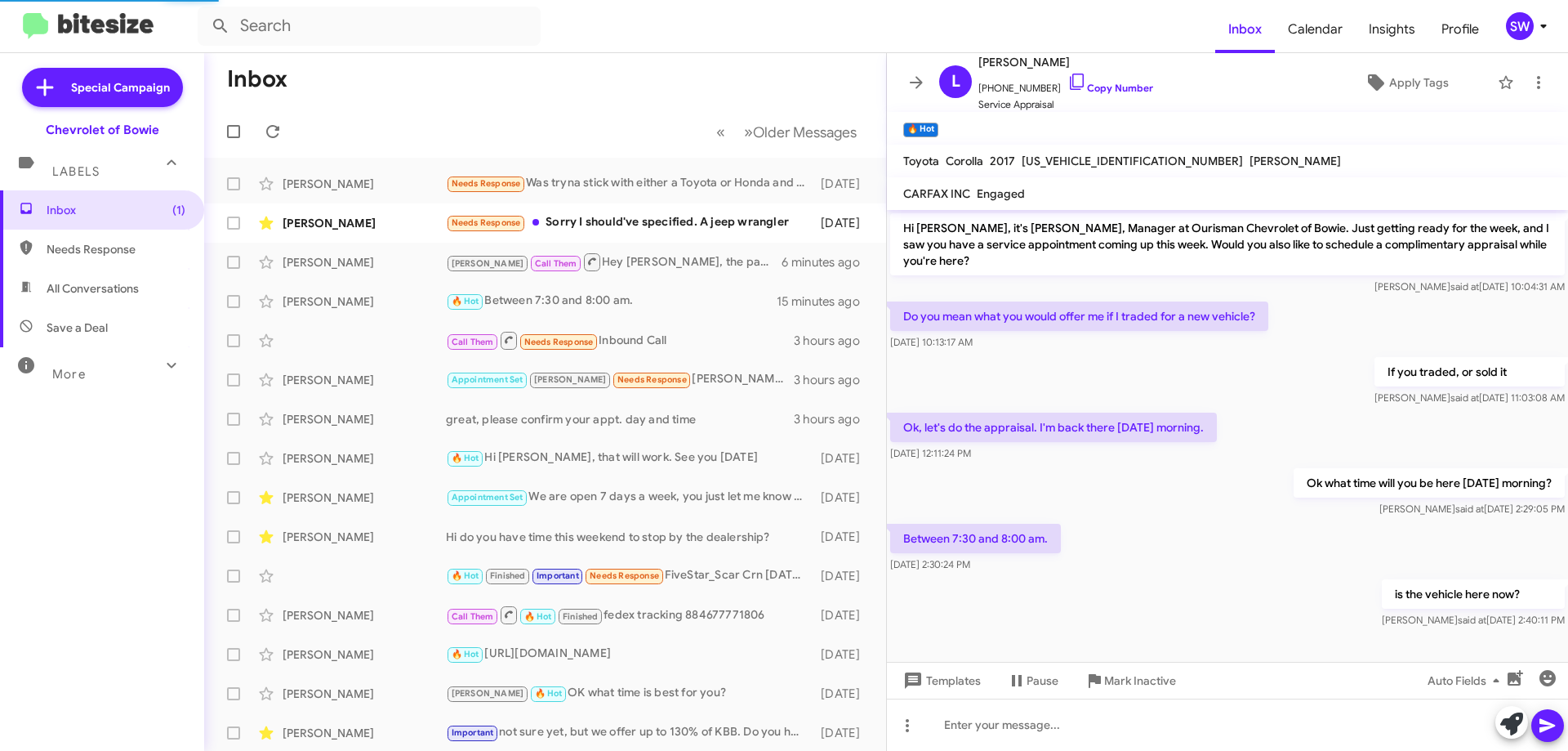
scroll to position [1146, 0]
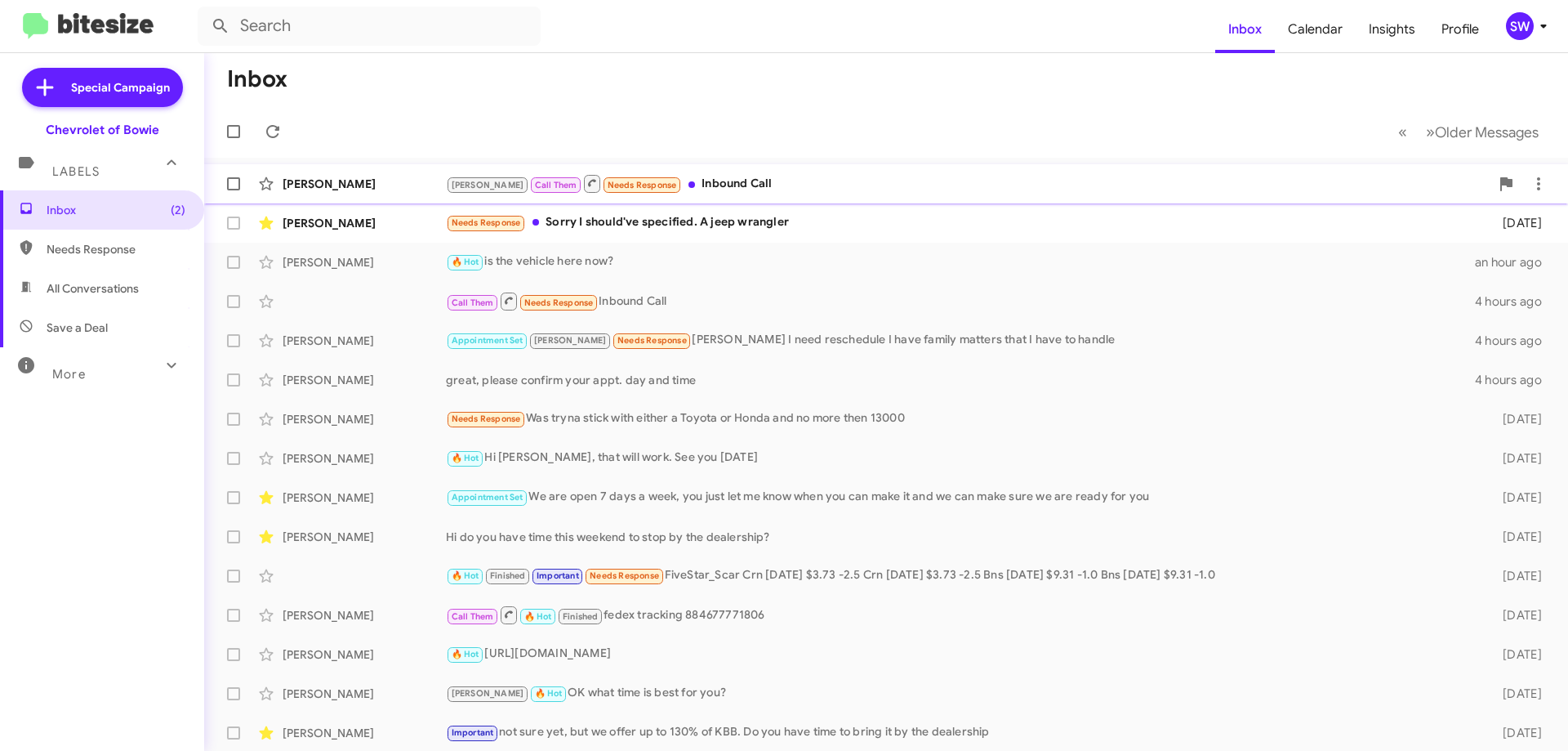
click at [676, 182] on div "[PERSON_NAME] Call Them Needs Response Inbound Call" at bounding box center [968, 183] width 1044 height 21
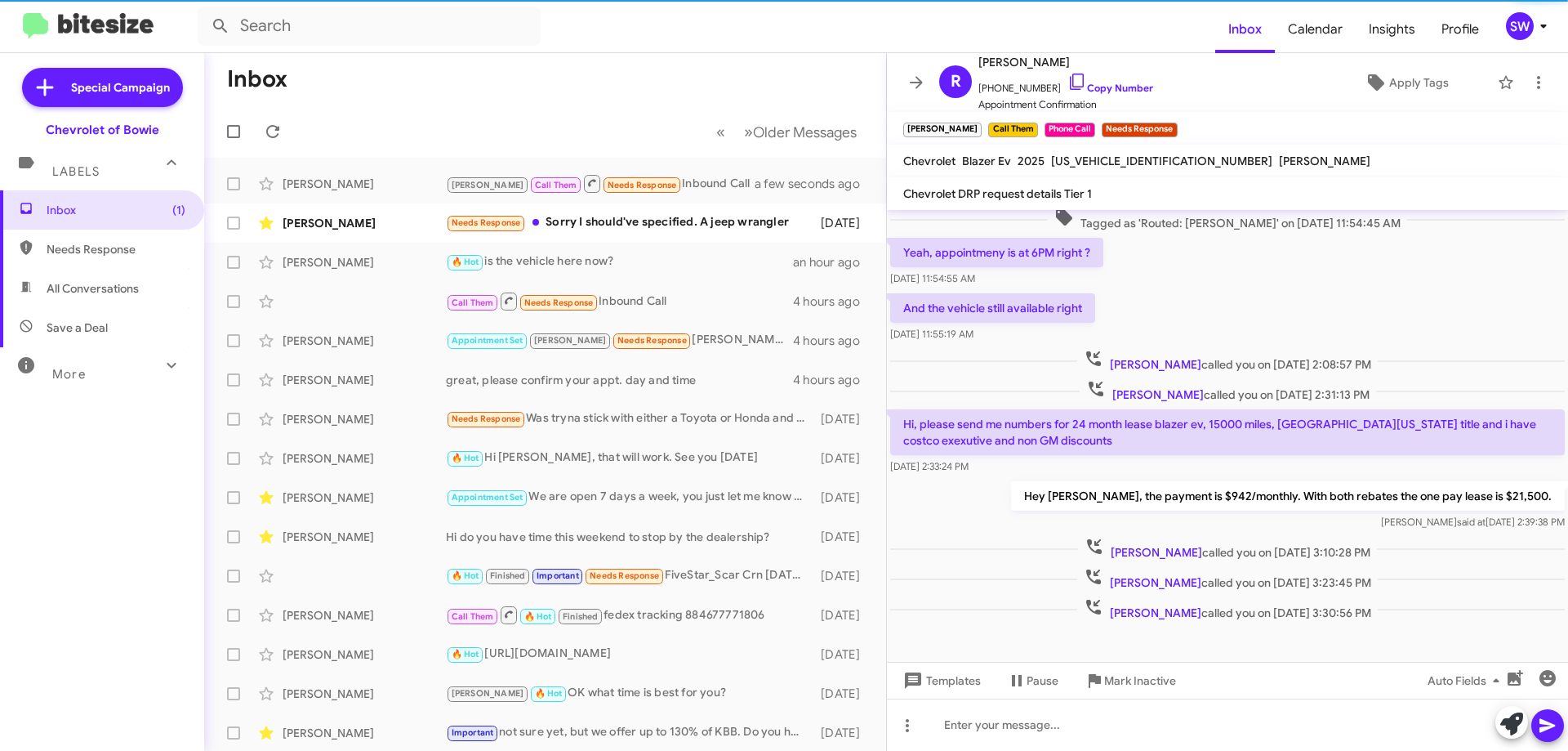
scroll to position [177, 0]
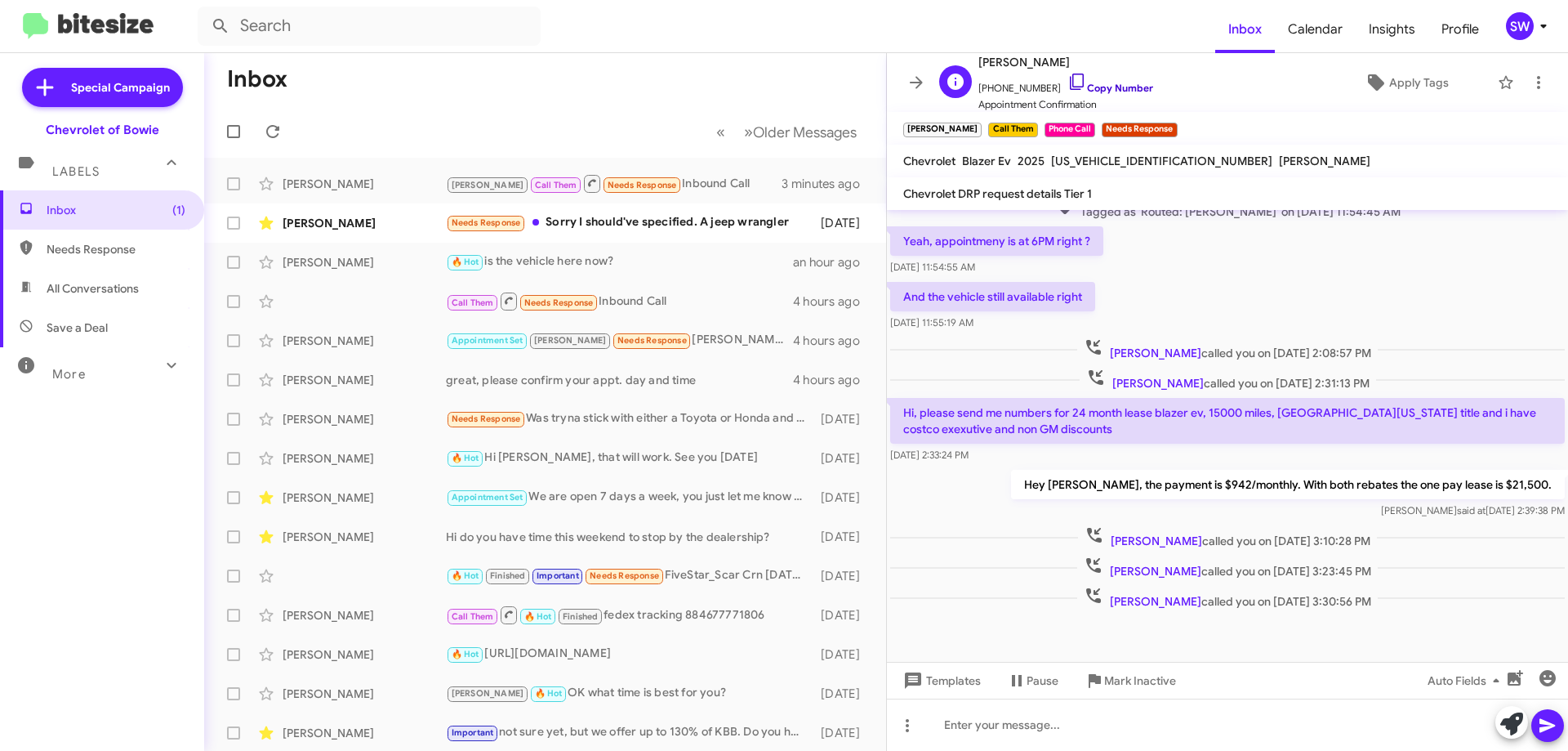
click at [1068, 78] on icon at bounding box center [1077, 81] width 20 height 20
drag, startPoint x: 1129, startPoint y: 682, endPoint x: 1165, endPoint y: 652, distance: 46.9
click at [1128, 677] on span "Mark Inactive" at bounding box center [1139, 681] width 72 height 29
